Goal: Task Accomplishment & Management: Use online tool/utility

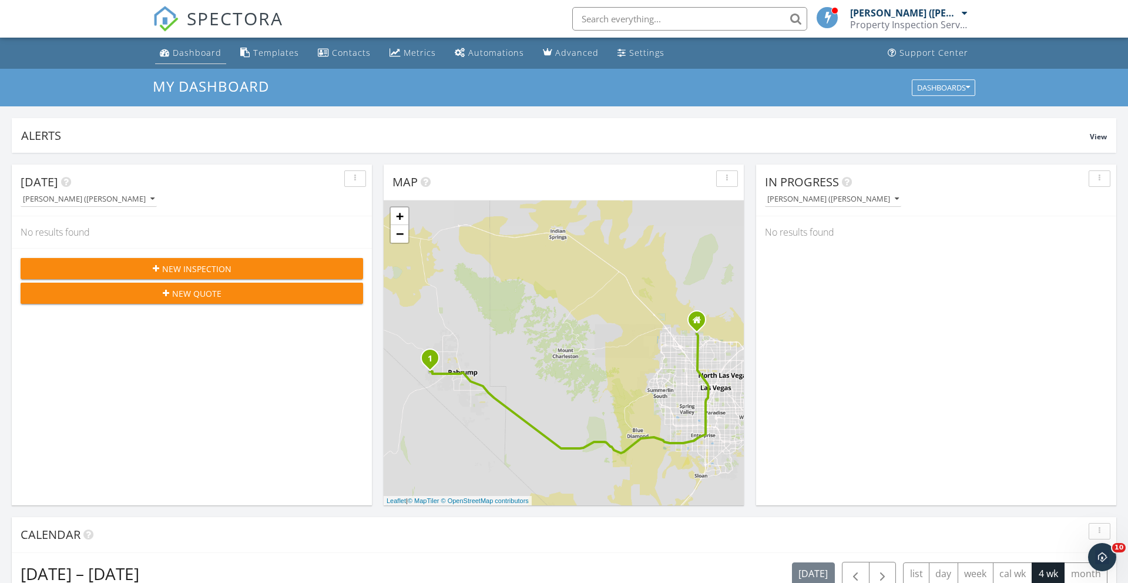
scroll to position [1069, 1128]
click at [210, 52] on div "Dashboard" at bounding box center [197, 52] width 49 height 11
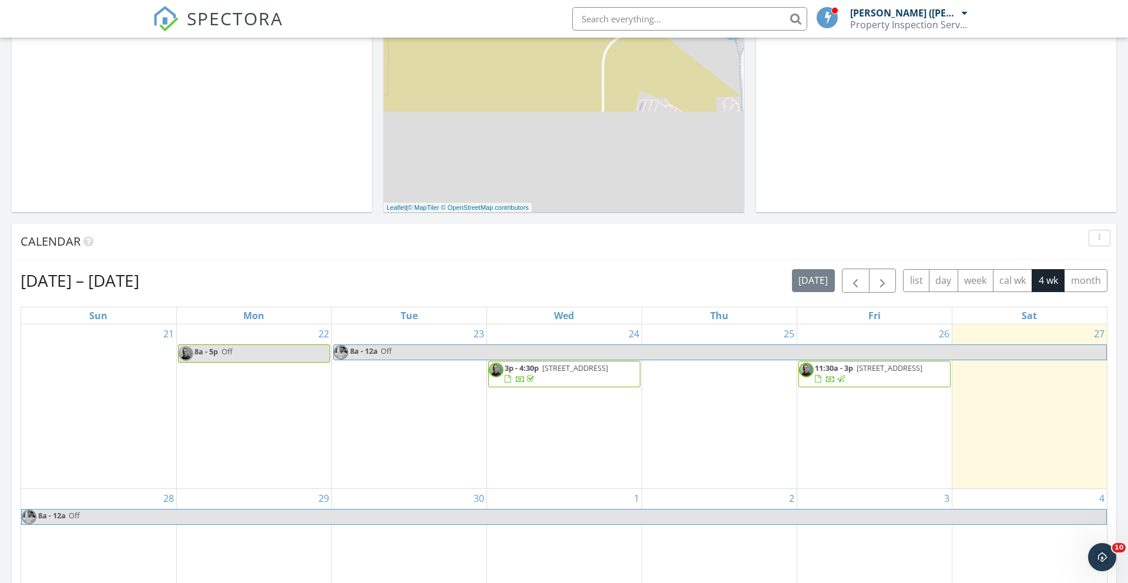
scroll to position [300, 0]
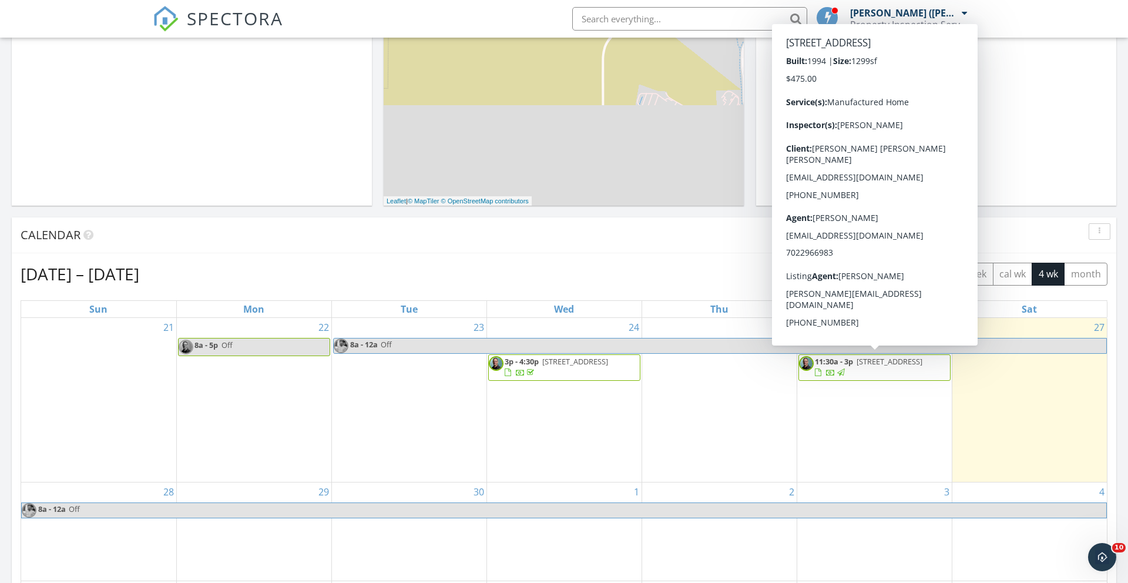
click at [864, 360] on span "[STREET_ADDRESS]" at bounding box center [889, 361] width 66 height 11
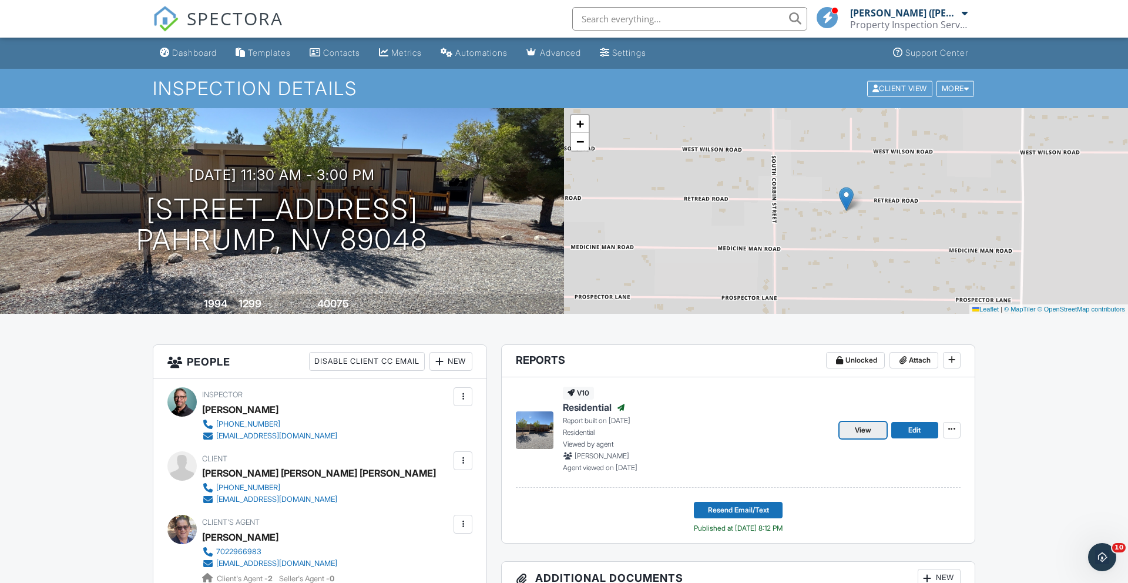
click at [865, 431] on span "View" at bounding box center [863, 430] width 16 height 12
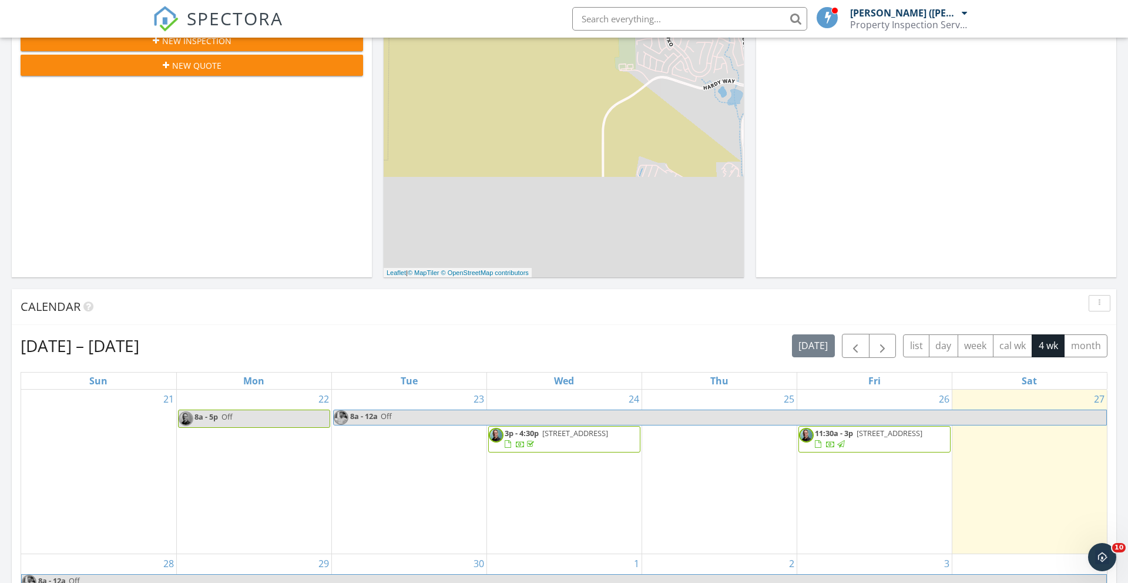
scroll to position [255, 0]
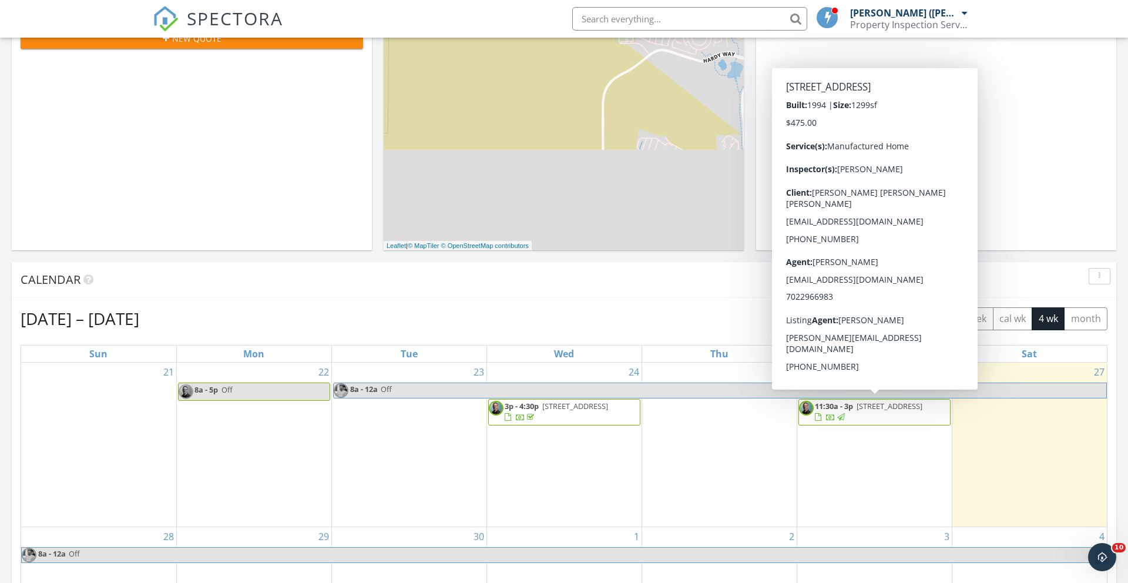
click at [862, 404] on span "[STREET_ADDRESS]" at bounding box center [889, 406] width 66 height 11
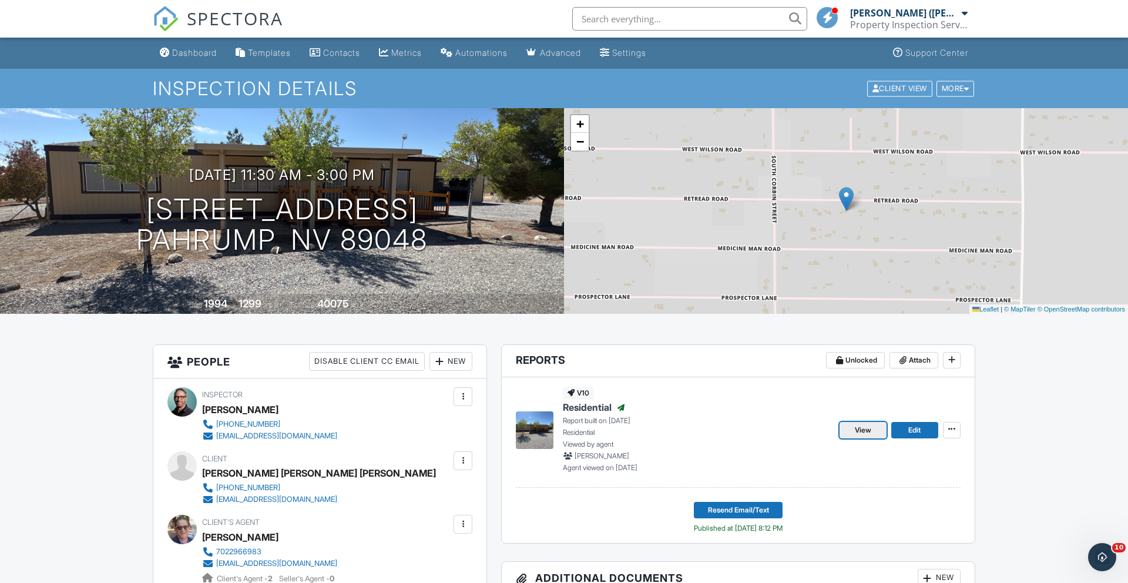
click at [860, 430] on span "View" at bounding box center [863, 430] width 16 height 12
